Goal: Task Accomplishment & Management: Manage account settings

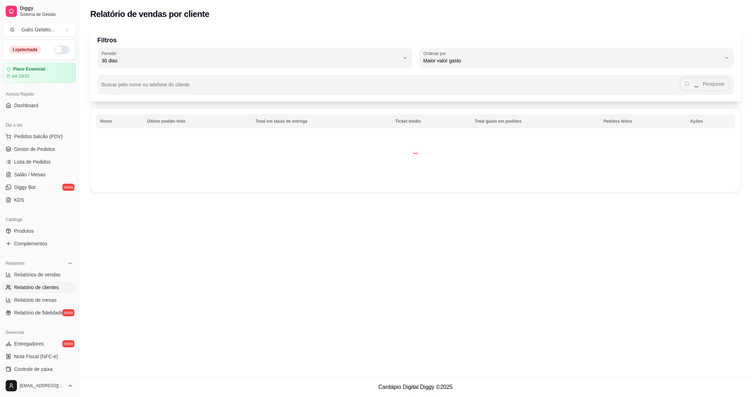
select select "30"
select select "HIGHEST_TOTAL_SPENT_WITH_ORDERS"
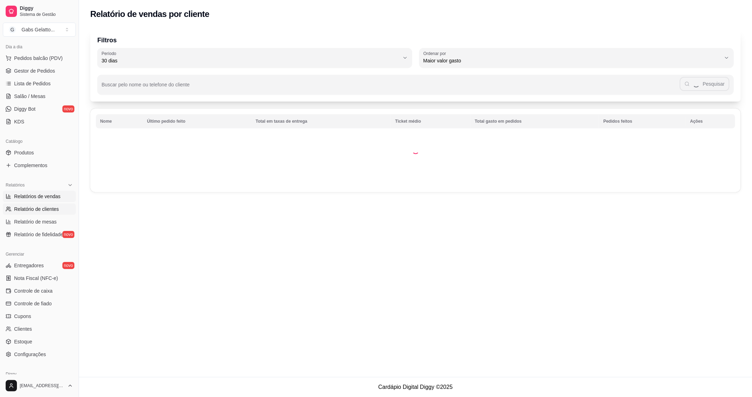
click at [35, 194] on span "Relatórios de vendas" at bounding box center [37, 196] width 47 height 7
select select "ALL"
select select "0"
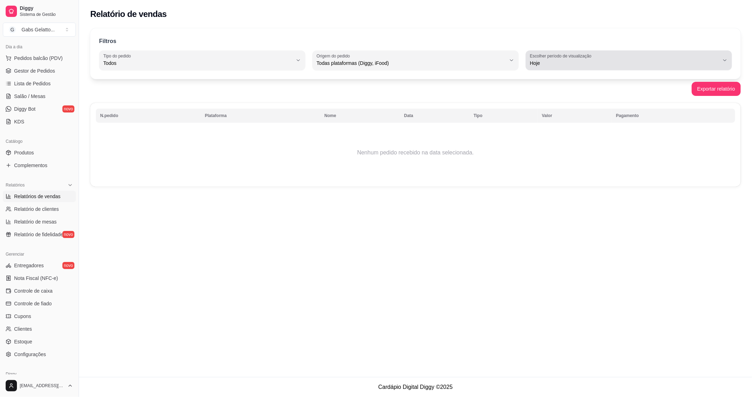
click at [571, 62] on span "Hoje" at bounding box center [624, 63] width 189 height 7
click at [558, 152] on span "Customizado" at bounding box center [625, 149] width 181 height 7
type input "-1"
select select "-1"
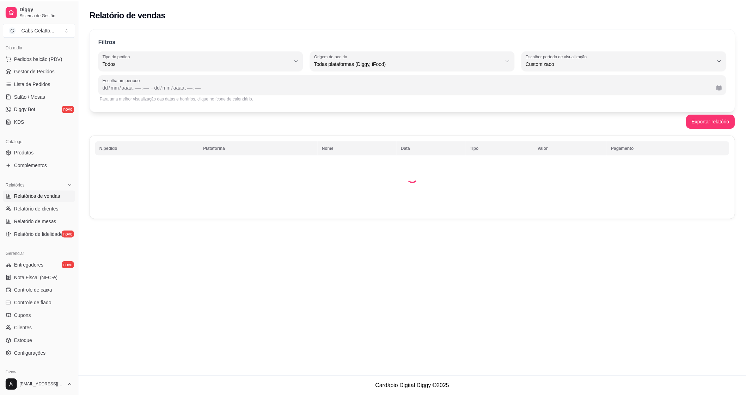
scroll to position [6, 0]
click at [114, 87] on div "mm" at bounding box center [116, 87] width 10 height 7
click at [109, 86] on div "/" at bounding box center [110, 87] width 3 height 7
click at [155, 87] on div "dd" at bounding box center [155, 87] width 7 height 7
click at [135, 86] on div "––" at bounding box center [136, 87] width 7 height 7
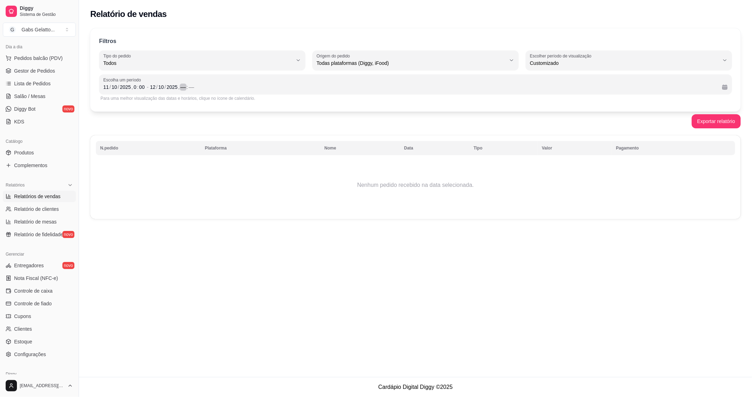
click at [182, 86] on div "––" at bounding box center [183, 87] width 7 height 7
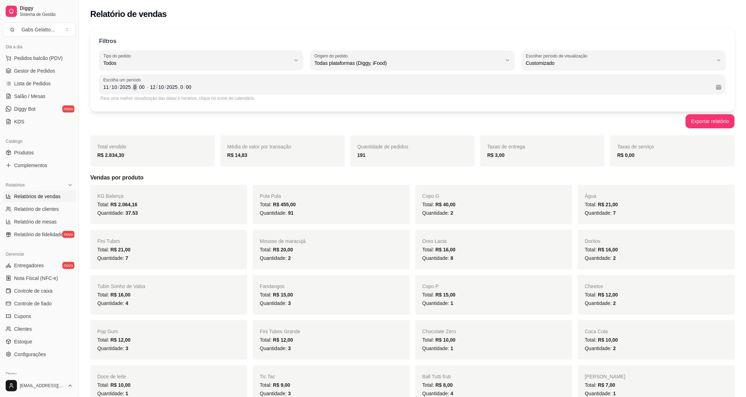
click at [135, 87] on div "[DATE] 0 : 00" at bounding box center [124, 87] width 42 height 8
click at [157, 84] on div "12" at bounding box center [155, 87] width 7 height 7
click at [189, 86] on div "00" at bounding box center [191, 87] width 7 height 7
click at [183, 89] on div "0" at bounding box center [184, 87] width 4 height 7
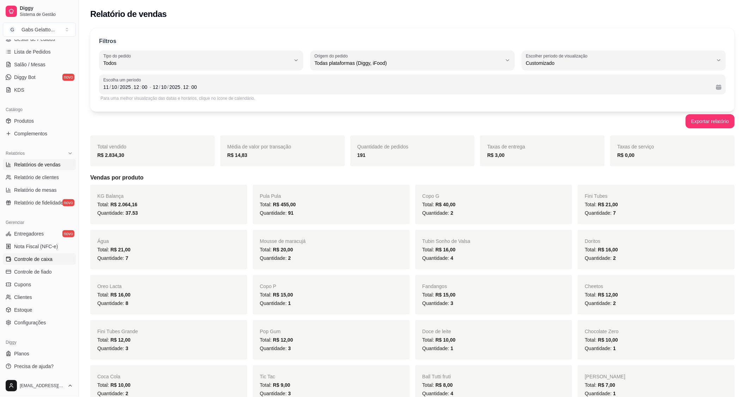
click at [49, 260] on span "Controle de caixa" at bounding box center [33, 259] width 38 height 7
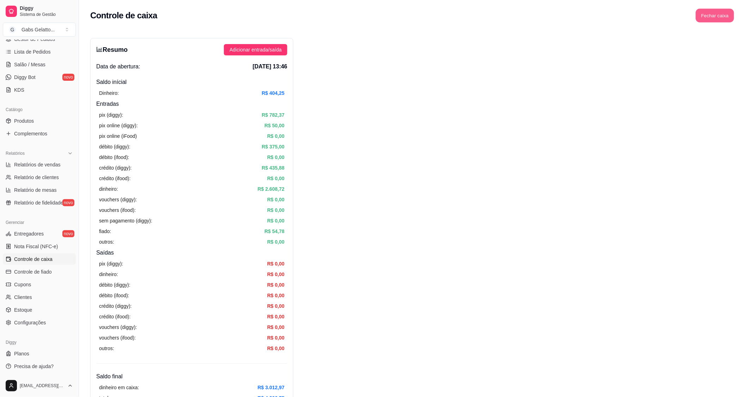
click at [715, 14] on button "Fechar caixa" at bounding box center [715, 16] width 38 height 14
click at [738, 59] on span "Sim" at bounding box center [735, 63] width 8 height 8
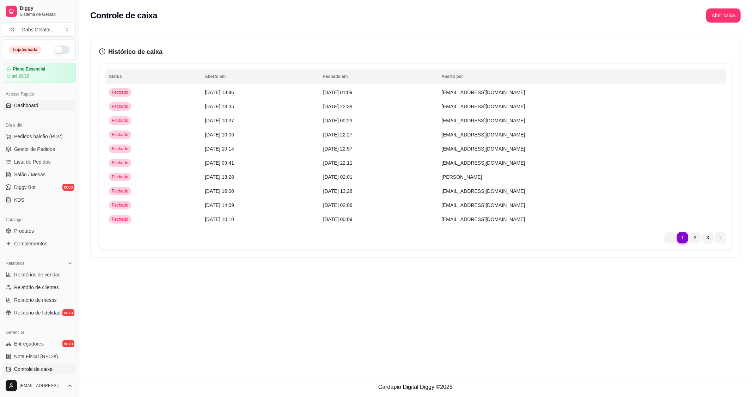
click at [48, 106] on link "Dashboard" at bounding box center [39, 105] width 73 height 11
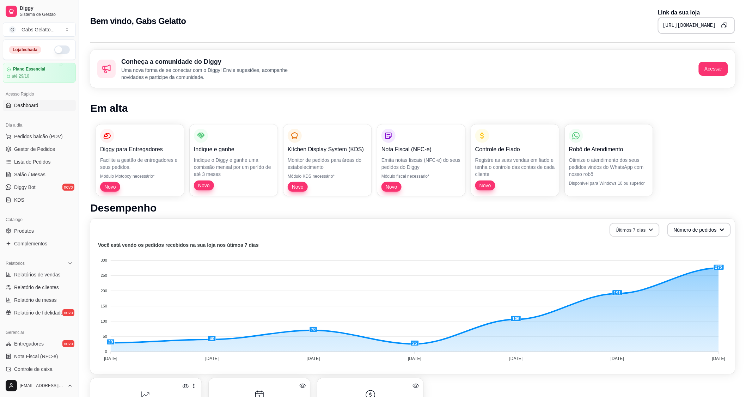
click at [647, 229] on button "Últimos 7 dias" at bounding box center [635, 230] width 50 height 14
click at [637, 271] on span "Últimos 30 dias" at bounding box center [635, 270] width 59 height 7
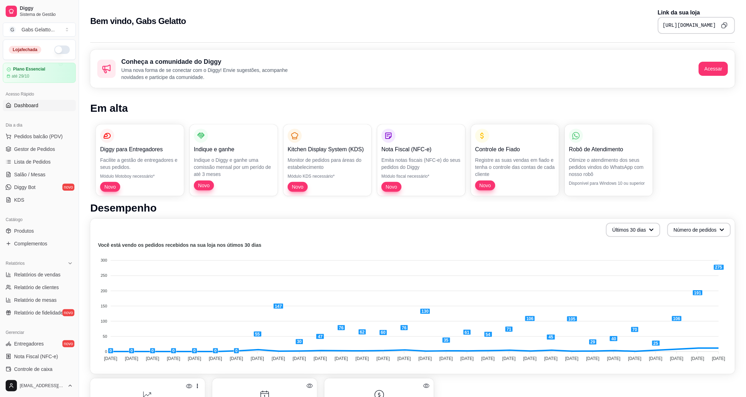
scroll to position [196, 0]
